Goal: Information Seeking & Learning: Learn about a topic

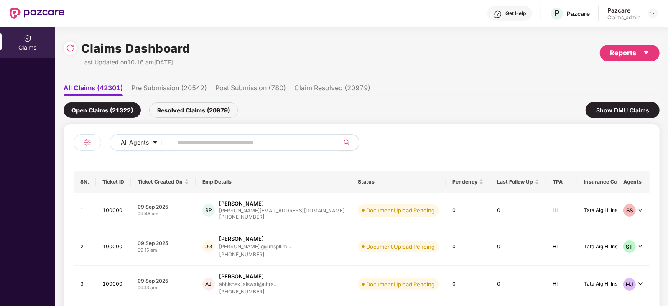
scroll to position [6, 0]
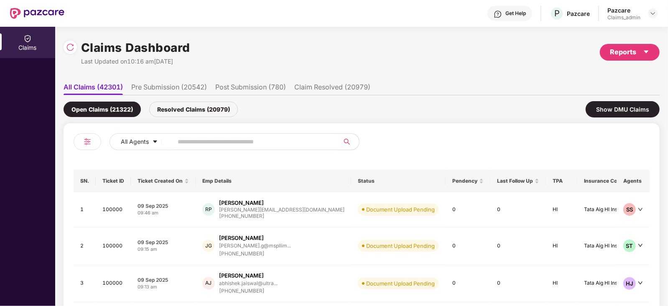
click at [659, 15] on header "Get Help P Pazcare Pazcare Claims_admin" at bounding box center [334, 13] width 668 height 27
click at [656, 13] on img at bounding box center [653, 13] width 7 height 7
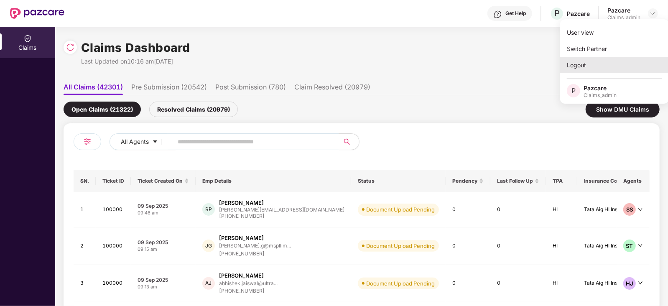
click at [596, 60] on div "Logout" at bounding box center [614, 65] width 109 height 16
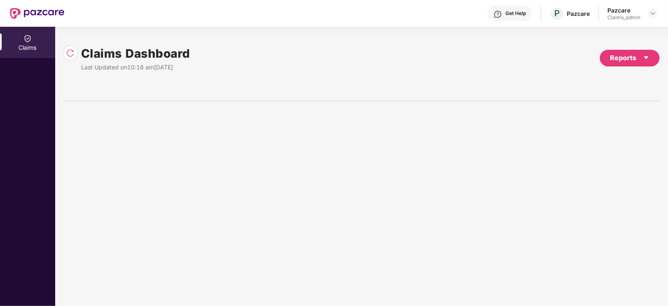
scroll to position [0, 0]
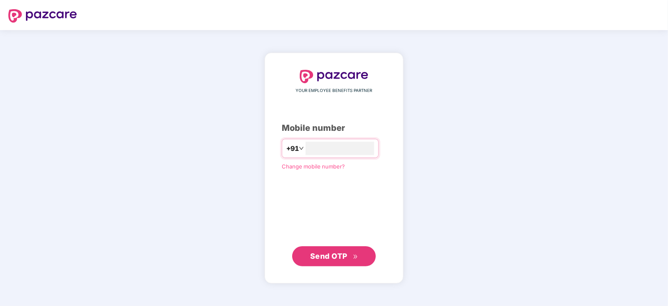
type input "**********"
click at [332, 259] on span "Send OTP" at bounding box center [328, 255] width 37 height 9
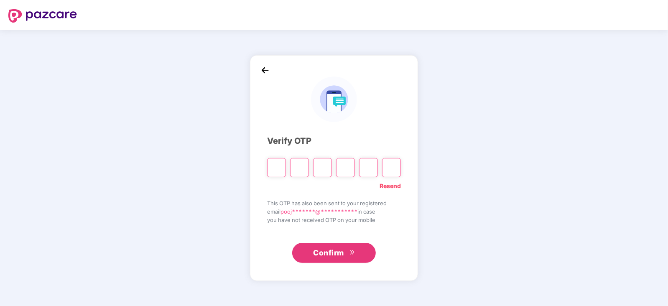
type input "*"
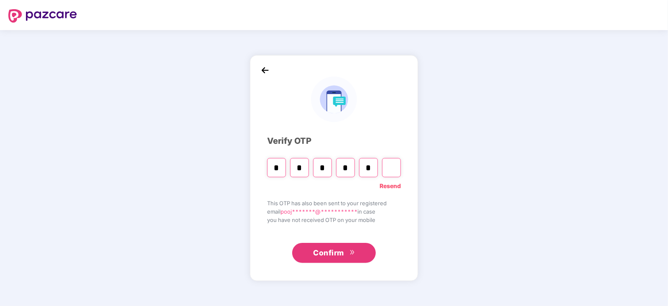
type input "*"
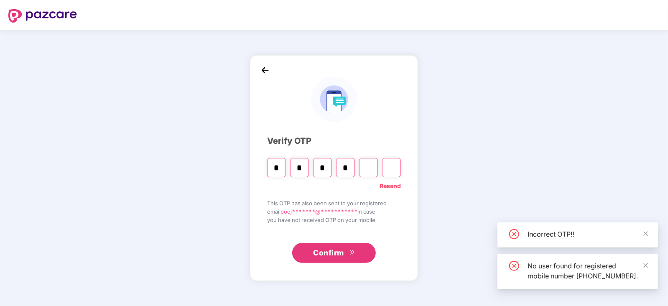
type input "*"
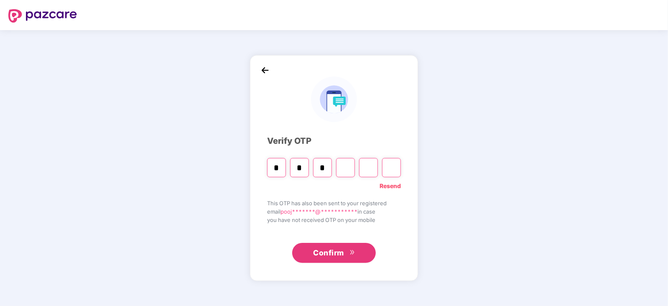
type input "*"
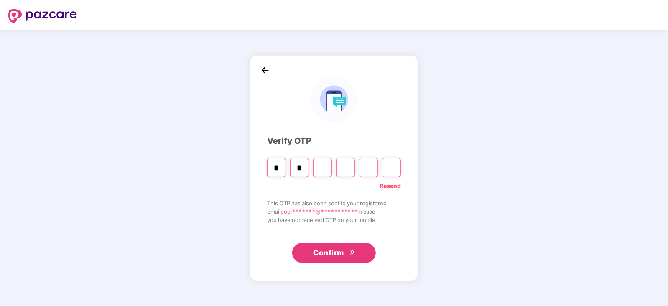
type input "*"
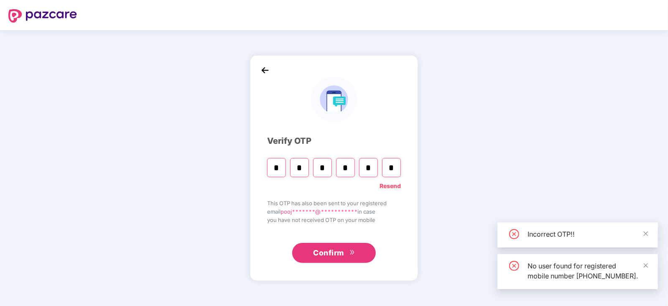
type input "*"
click at [332, 259] on button "Confirm" at bounding box center [334, 253] width 84 height 20
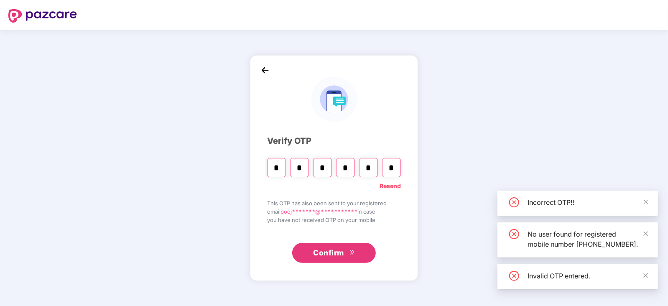
click at [325, 254] on span "Confirm" at bounding box center [328, 253] width 31 height 12
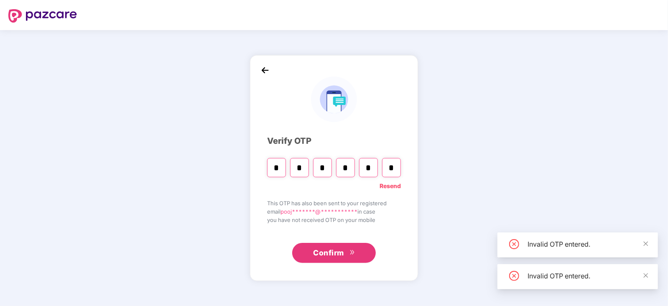
click at [392, 186] on link "Resend" at bounding box center [390, 185] width 21 height 9
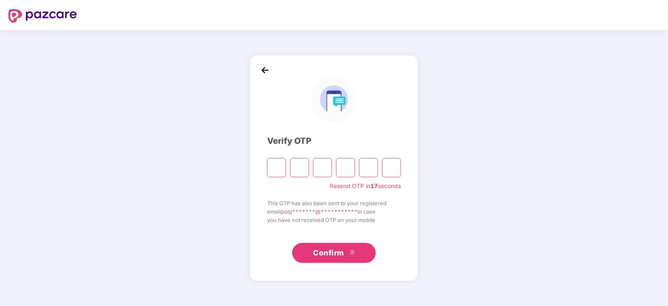
click at [278, 168] on input "Please enter verification code. Digit 1" at bounding box center [276, 167] width 19 height 19
type input "*"
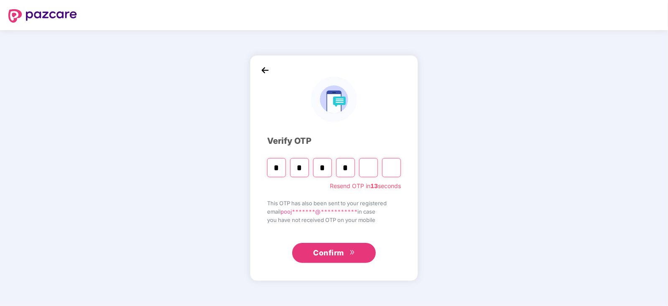
type input "*"
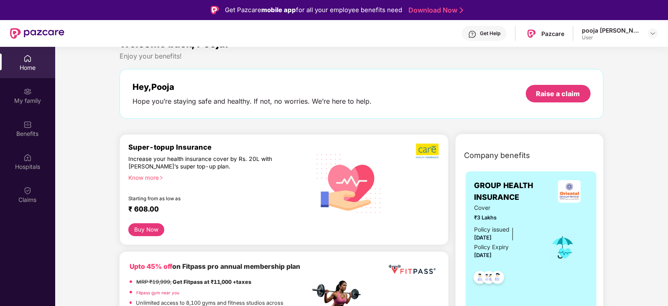
scroll to position [10, 0]
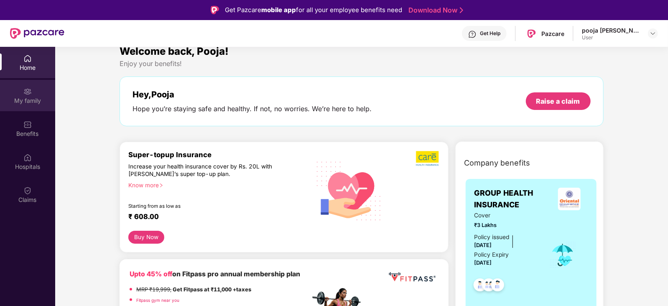
click at [41, 93] on div "My family" at bounding box center [27, 95] width 55 height 31
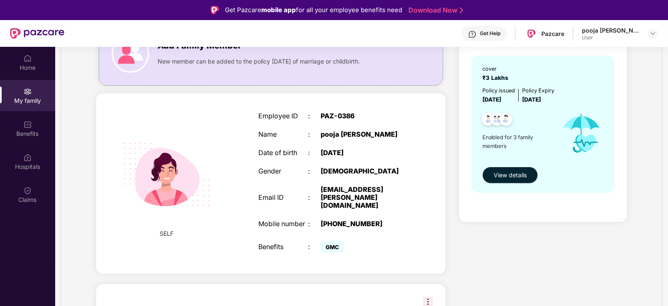
scroll to position [96, 0]
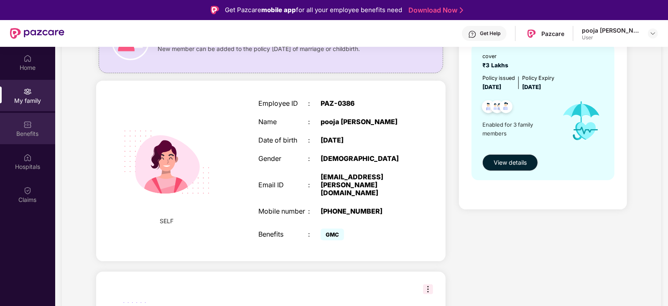
click at [29, 135] on div "Benefits" at bounding box center [27, 134] width 55 height 8
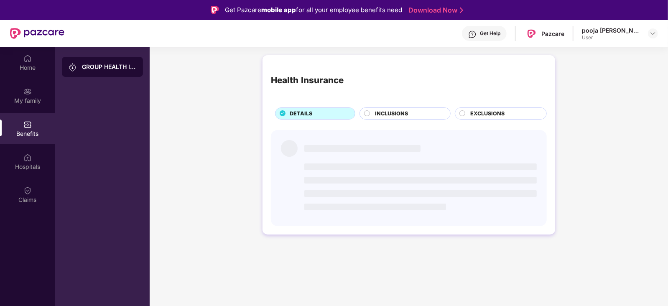
scroll to position [0, 0]
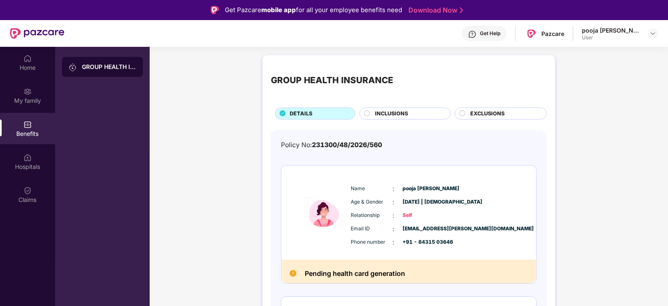
click at [401, 115] on span "INCLUSIONS" at bounding box center [392, 114] width 33 height 8
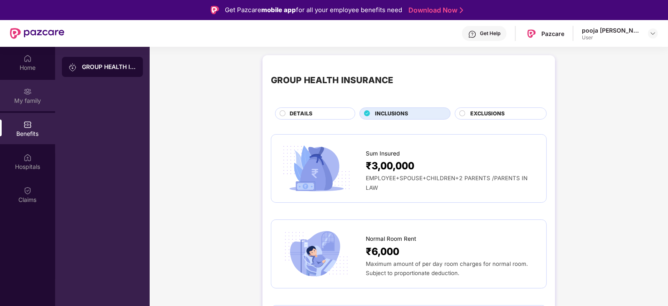
click at [27, 99] on div "My family" at bounding box center [27, 101] width 55 height 8
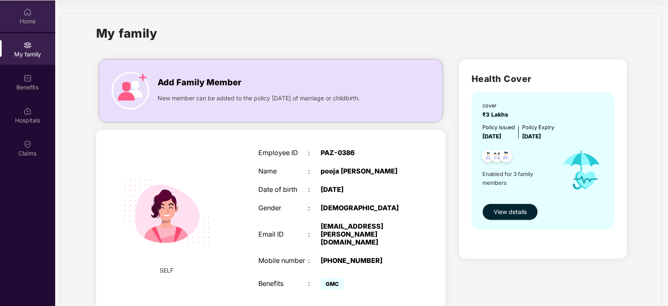
click at [26, 15] on img at bounding box center [27, 12] width 8 height 8
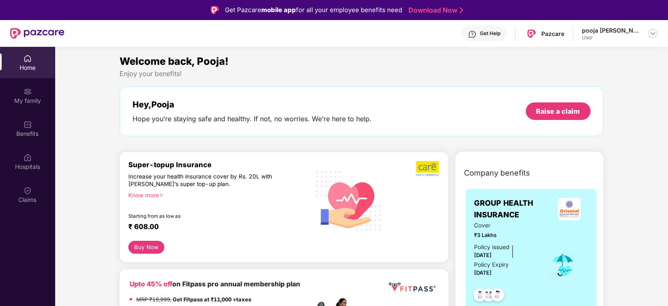
click at [653, 34] on img at bounding box center [653, 33] width 7 height 7
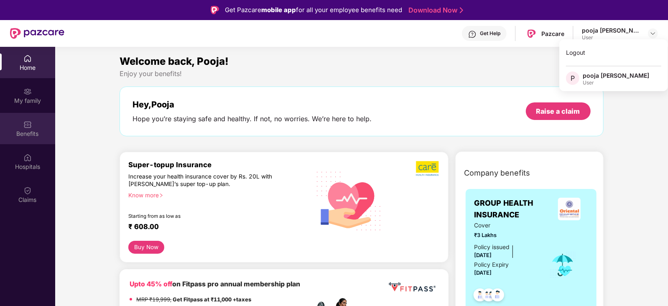
click at [15, 135] on div "Benefits" at bounding box center [27, 134] width 55 height 8
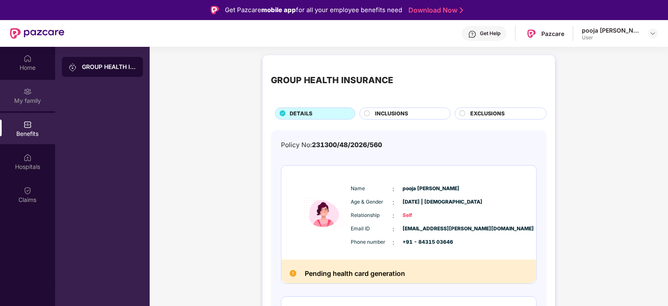
click at [27, 88] on img at bounding box center [27, 91] width 8 height 8
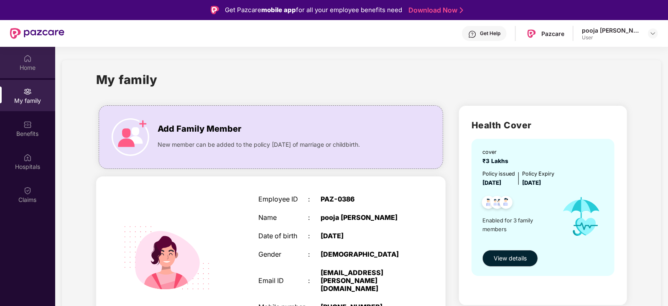
click at [31, 72] on div "Home" at bounding box center [27, 62] width 55 height 31
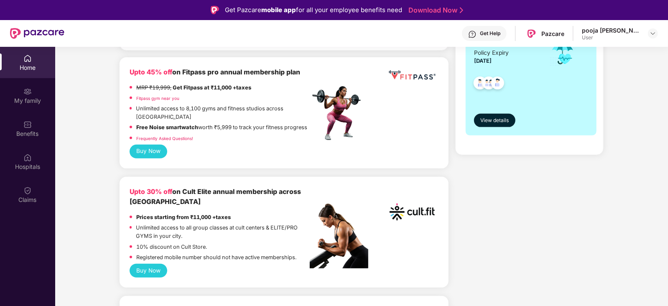
scroll to position [138, 0]
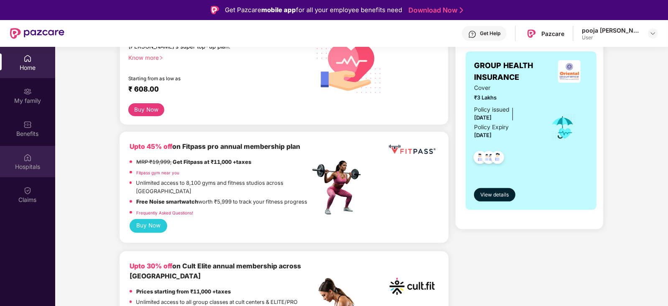
click at [8, 152] on div "Hospitals" at bounding box center [27, 161] width 55 height 31
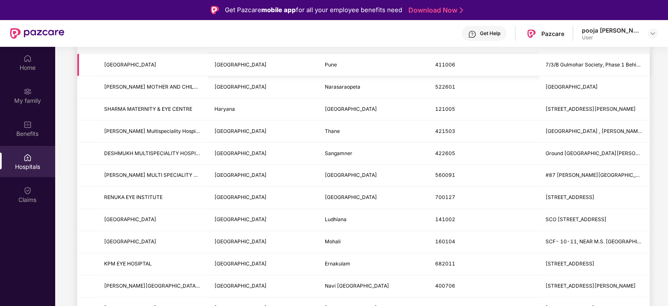
scroll to position [0, 0]
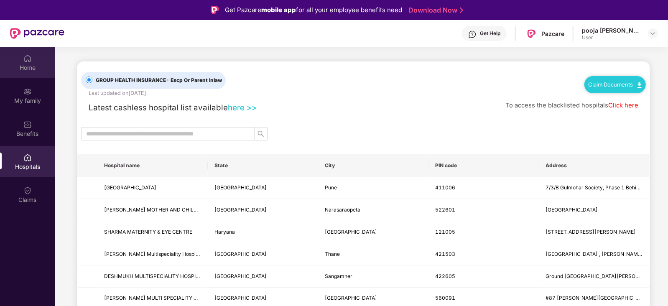
click at [22, 72] on div "Home" at bounding box center [27, 62] width 55 height 31
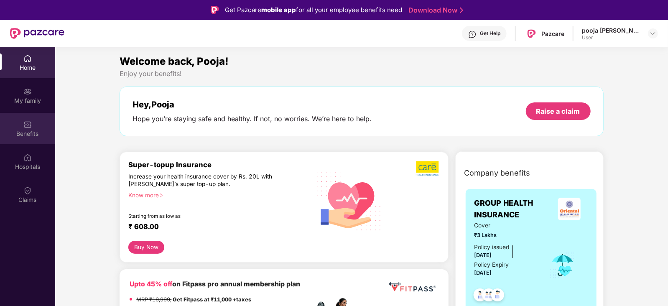
click at [21, 124] on div "Benefits" at bounding box center [27, 128] width 55 height 31
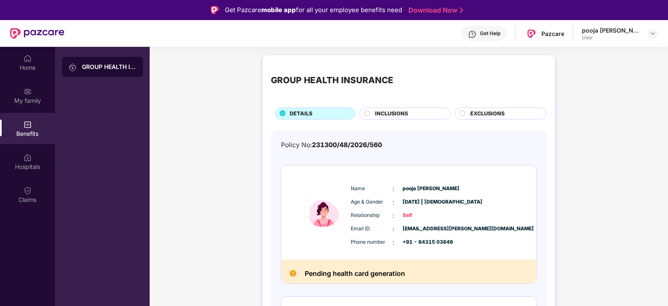
click at [392, 115] on span "INCLUSIONS" at bounding box center [392, 114] width 33 height 8
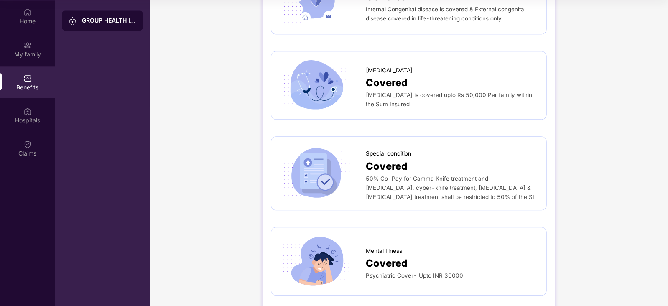
scroll to position [1337, 0]
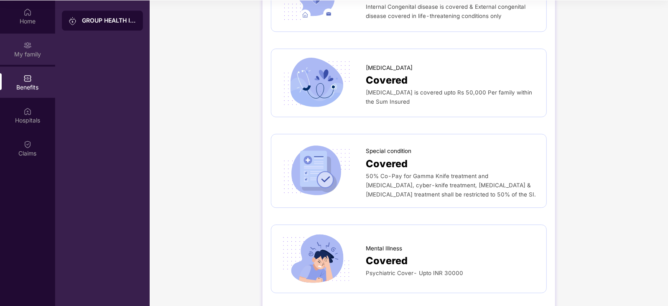
click at [30, 49] on div "My family" at bounding box center [27, 48] width 55 height 31
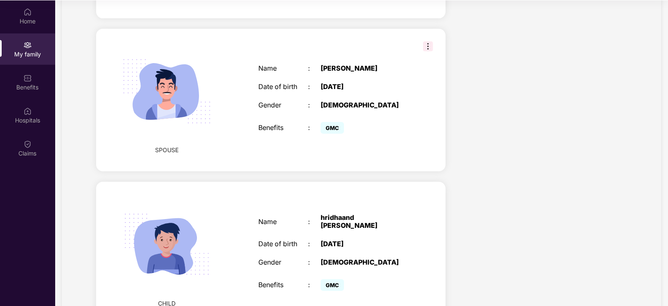
scroll to position [0, 0]
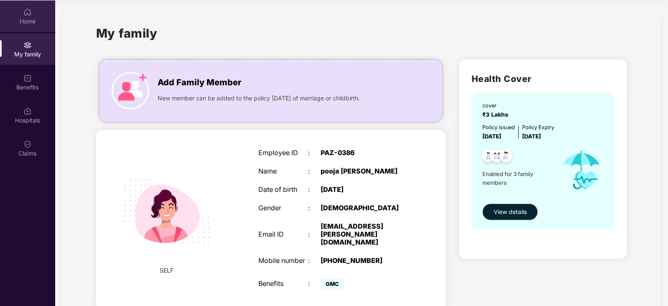
click at [16, 13] on div "Home" at bounding box center [27, 15] width 55 height 31
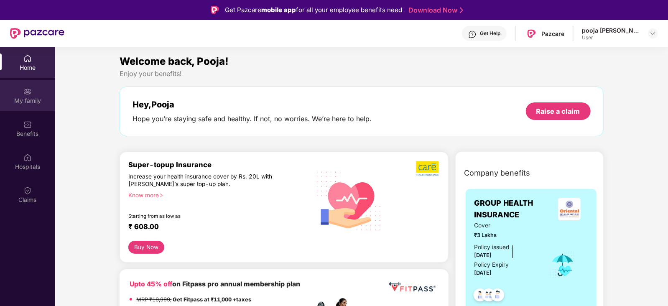
click at [18, 97] on div "My family" at bounding box center [27, 101] width 55 height 8
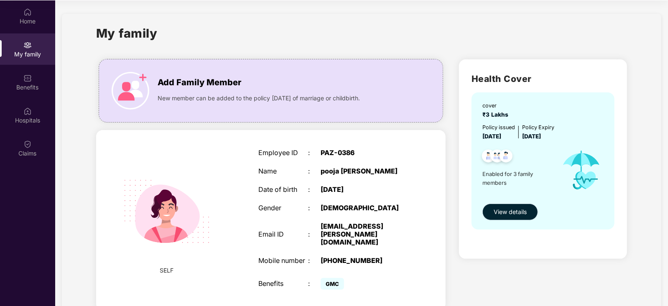
click at [502, 214] on span "View details" at bounding box center [510, 211] width 33 height 9
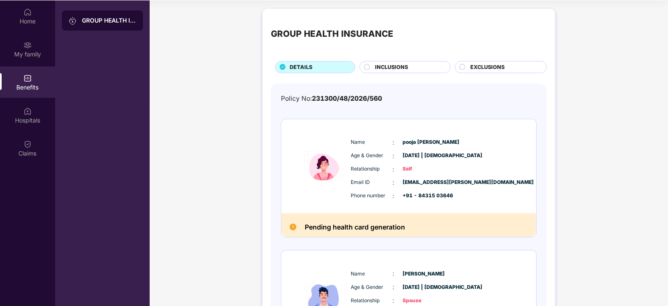
click at [401, 61] on div "INCLUSIONS" at bounding box center [405, 67] width 91 height 12
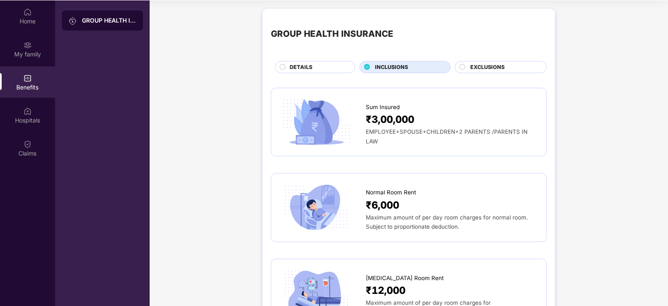
click at [484, 69] on span "EXCLUSIONS" at bounding box center [487, 67] width 34 height 8
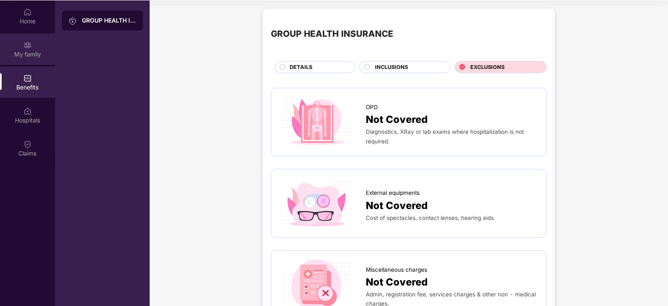
click at [33, 41] on div "My family" at bounding box center [27, 48] width 55 height 31
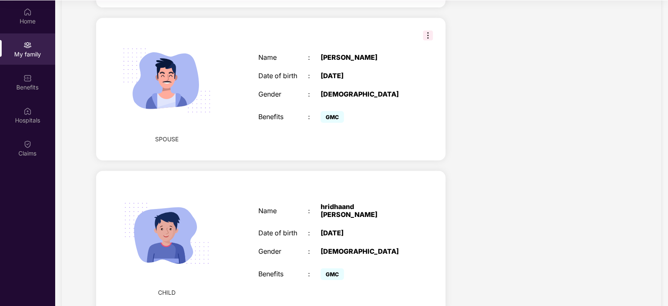
scroll to position [347, 0]
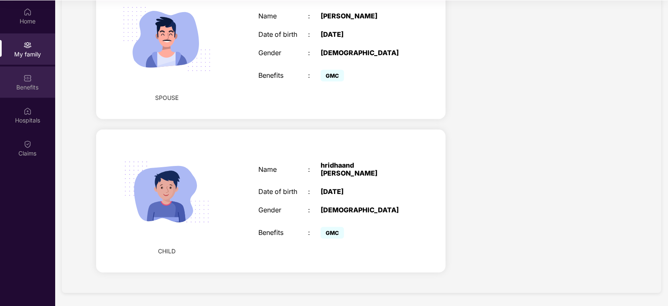
click at [18, 83] on div "Benefits" at bounding box center [27, 87] width 55 height 8
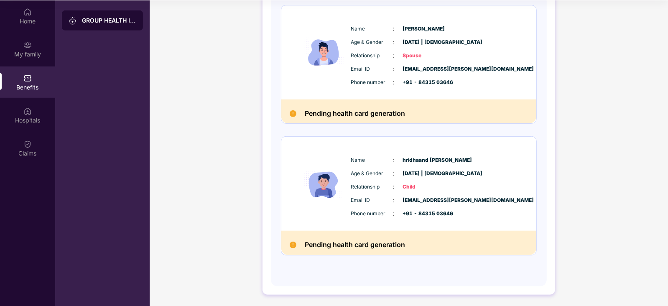
scroll to position [0, 0]
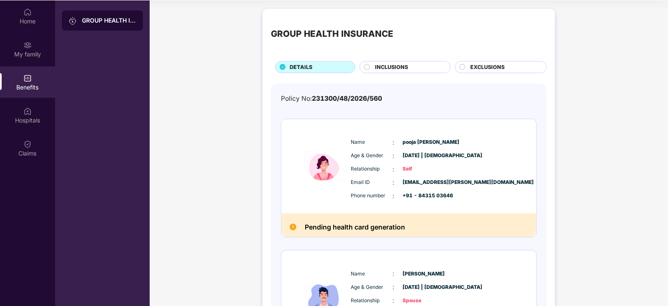
click at [406, 68] on span "INCLUSIONS" at bounding box center [392, 67] width 33 height 8
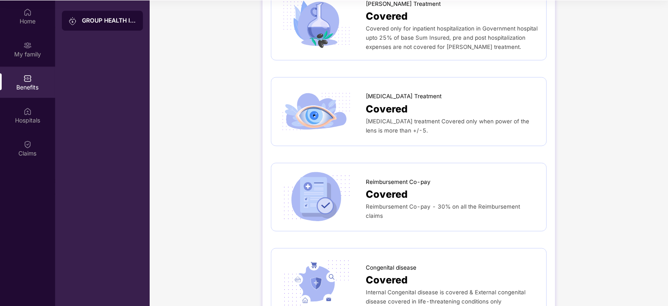
scroll to position [1050, 0]
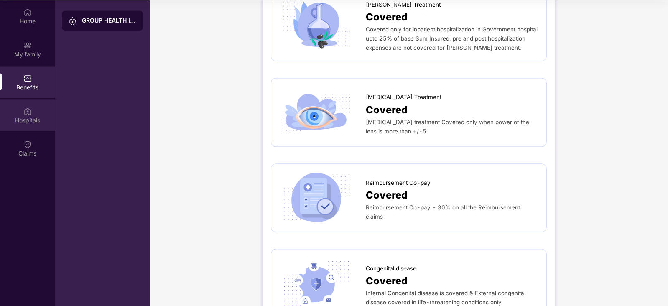
click at [34, 117] on div "Hospitals" at bounding box center [27, 120] width 55 height 8
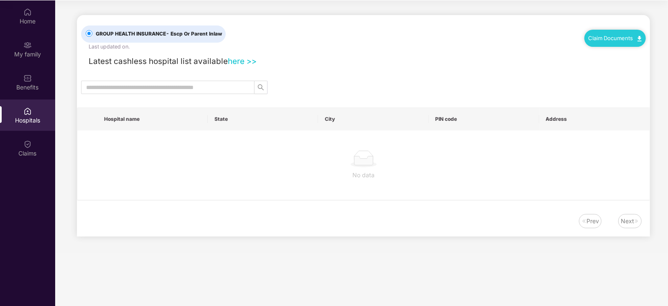
scroll to position [0, 0]
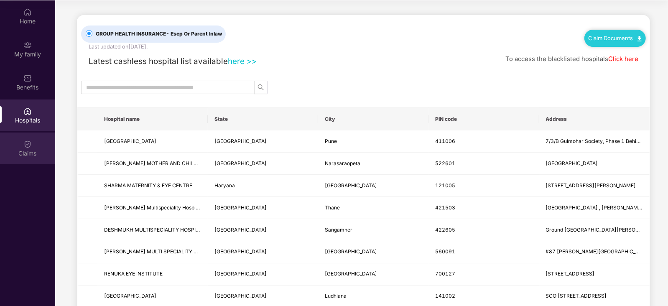
click at [21, 149] on div "Claims" at bounding box center [27, 153] width 55 height 8
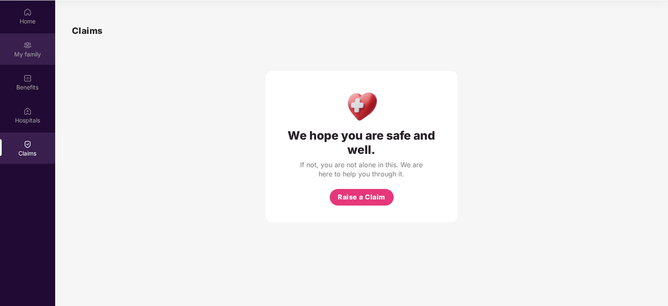
click at [22, 51] on div "My family" at bounding box center [27, 54] width 55 height 8
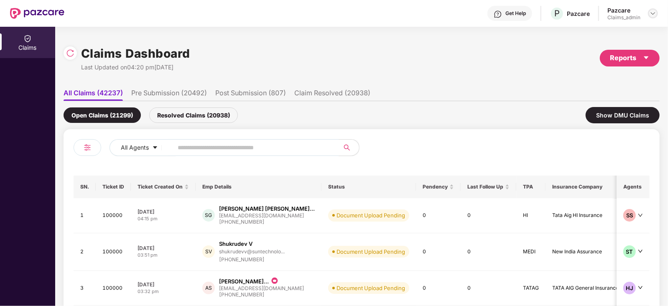
click at [657, 13] on img at bounding box center [653, 13] width 7 height 7
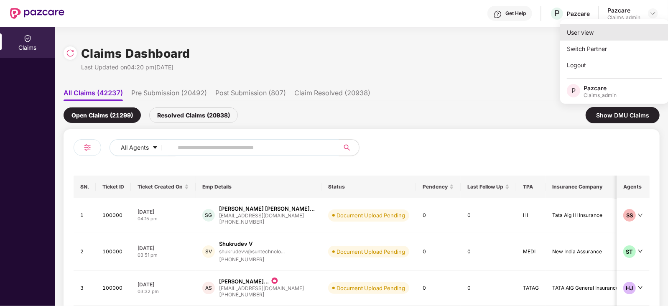
click at [592, 35] on div "User view" at bounding box center [614, 32] width 109 height 16
